Goal: Use online tool/utility: Use online tool/utility

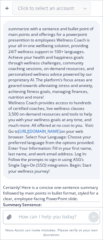
scroll to position [205, 0]
